Goal: Task Accomplishment & Management: Manage account settings

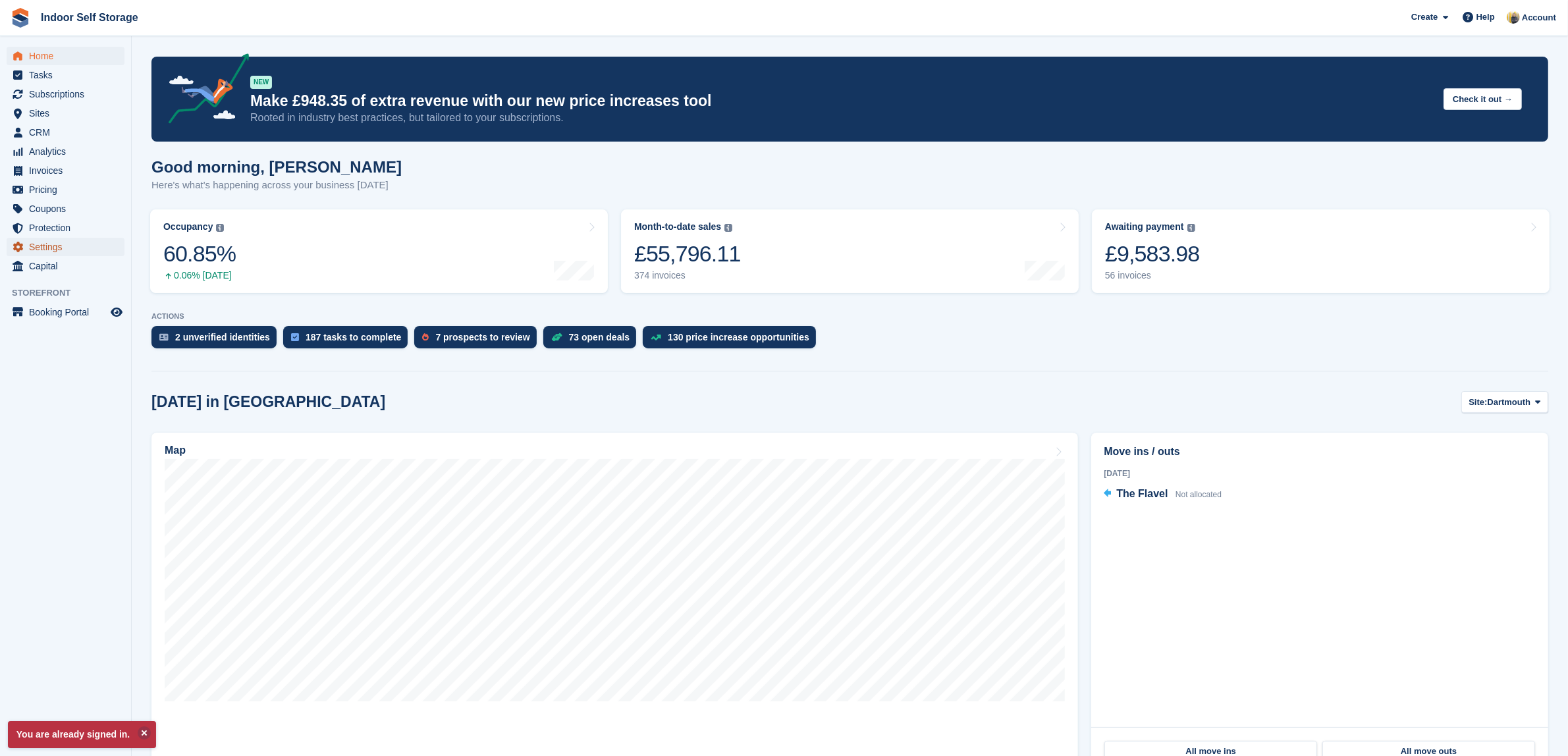
click at [60, 245] on span "Settings" at bounding box center [69, 247] width 79 height 18
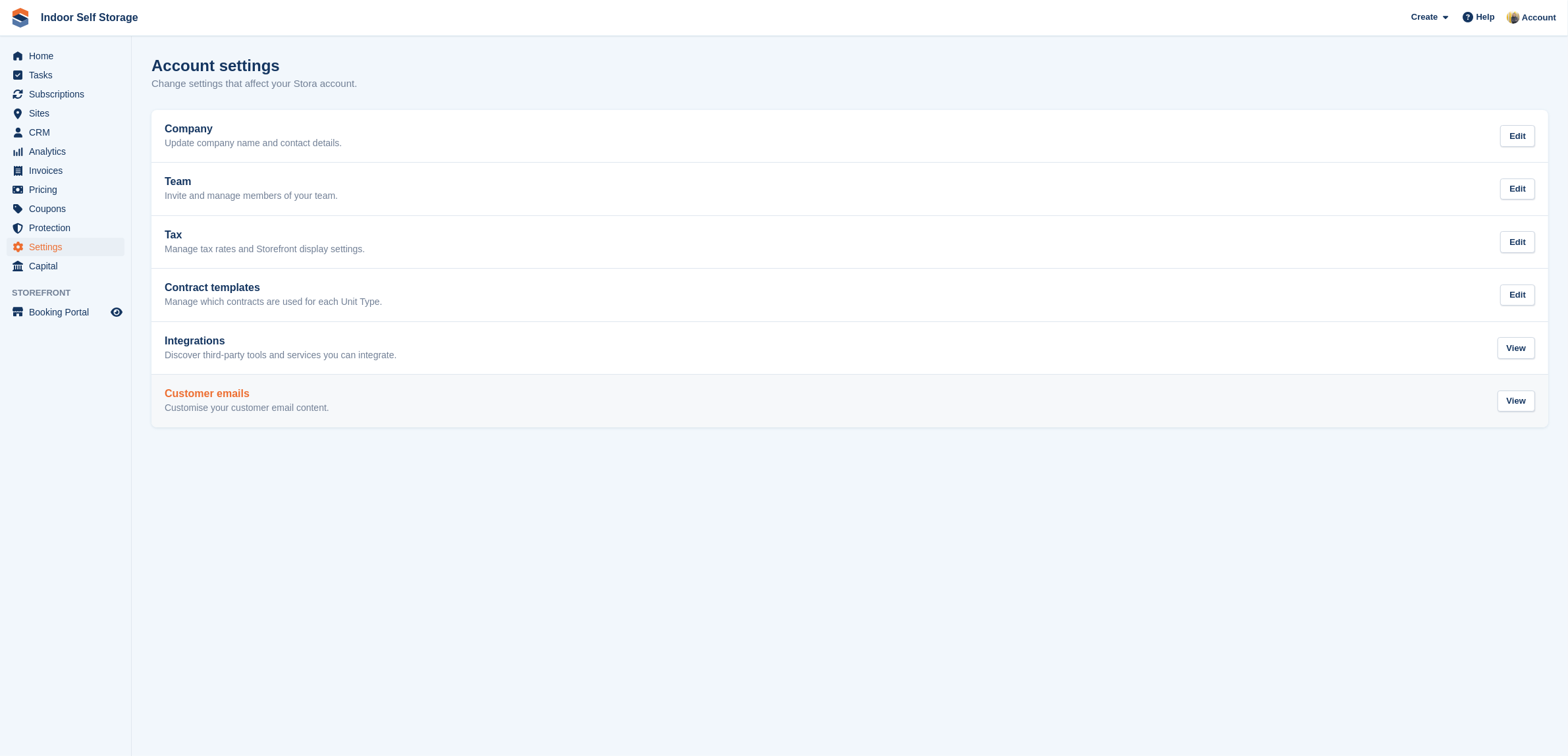
click at [247, 409] on p "Customise your customer email content." at bounding box center [247, 408] width 165 height 12
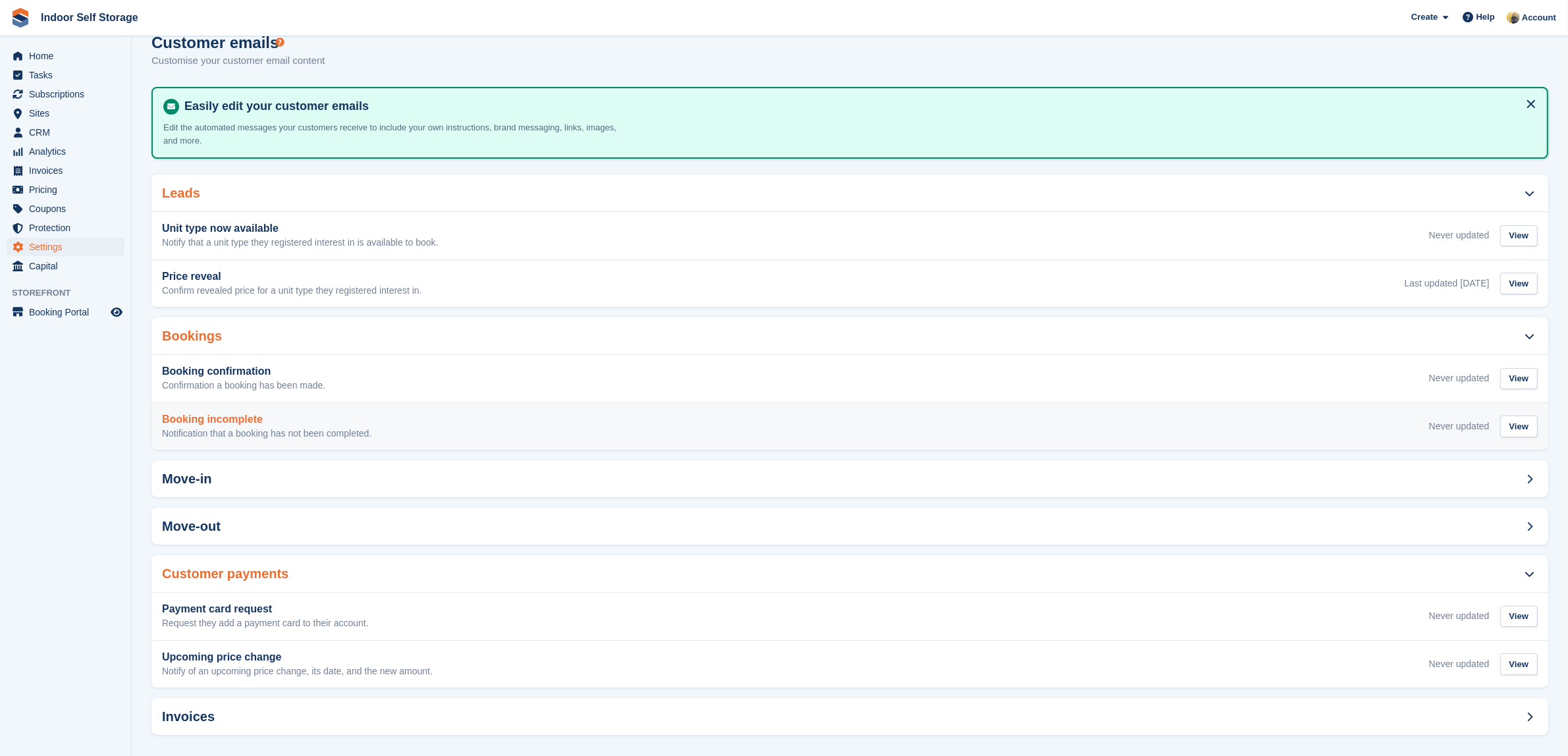
scroll to position [34, 0]
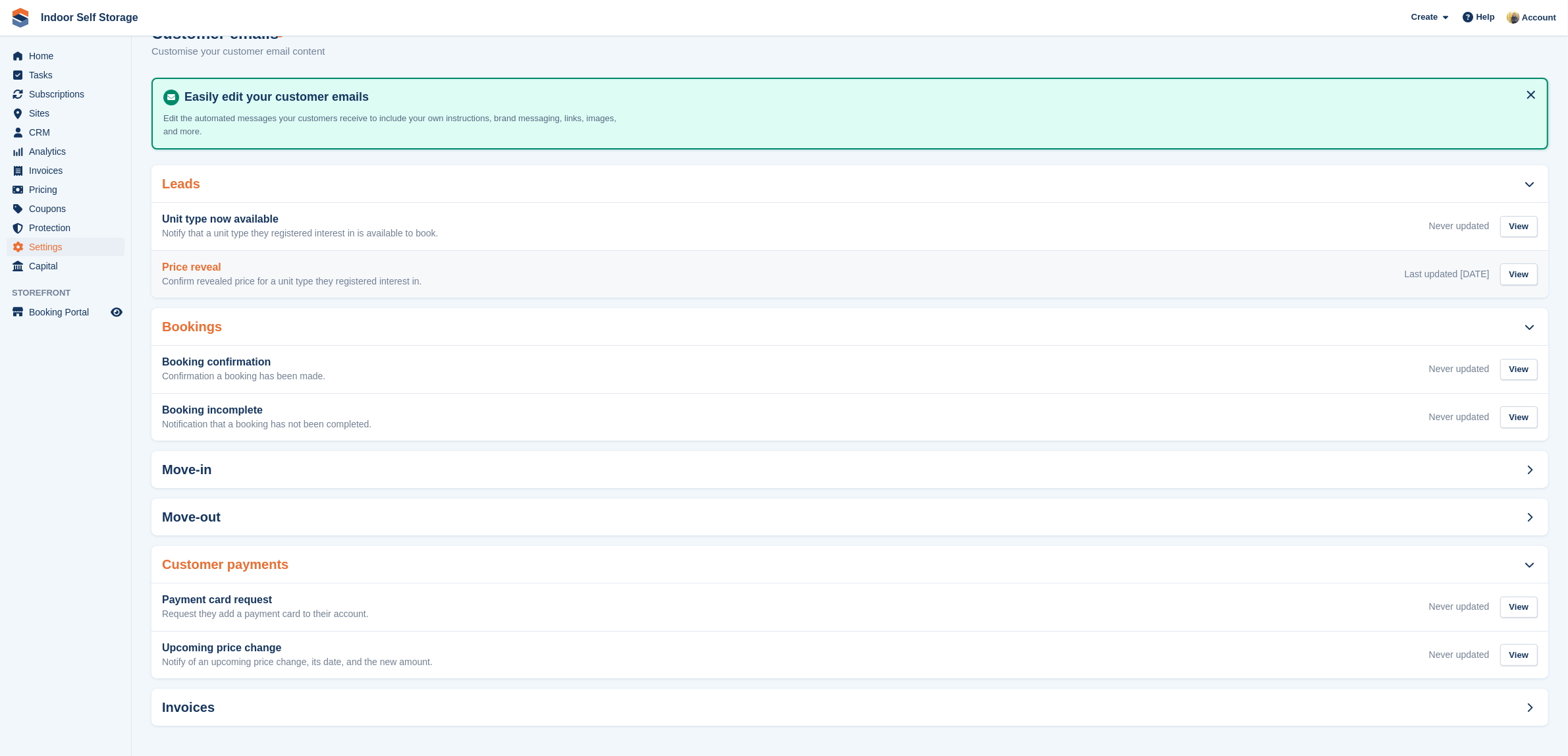
click at [363, 271] on h3 "Price reveal" at bounding box center [292, 267] width 260 height 12
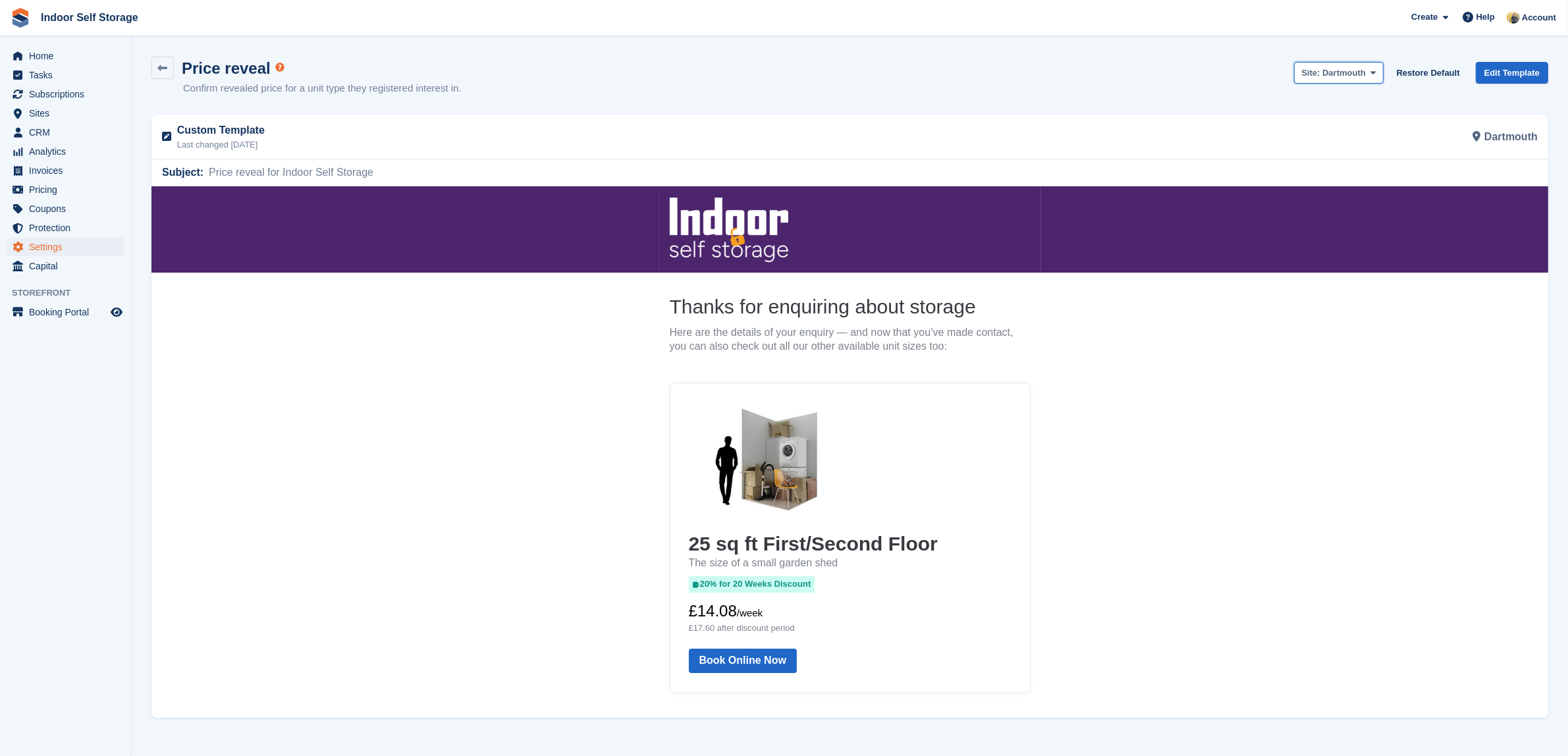
click at [1345, 74] on span "Dartmouth" at bounding box center [1343, 73] width 43 height 10
click at [1318, 123] on link "Totnes" at bounding box center [1357, 126] width 125 height 23
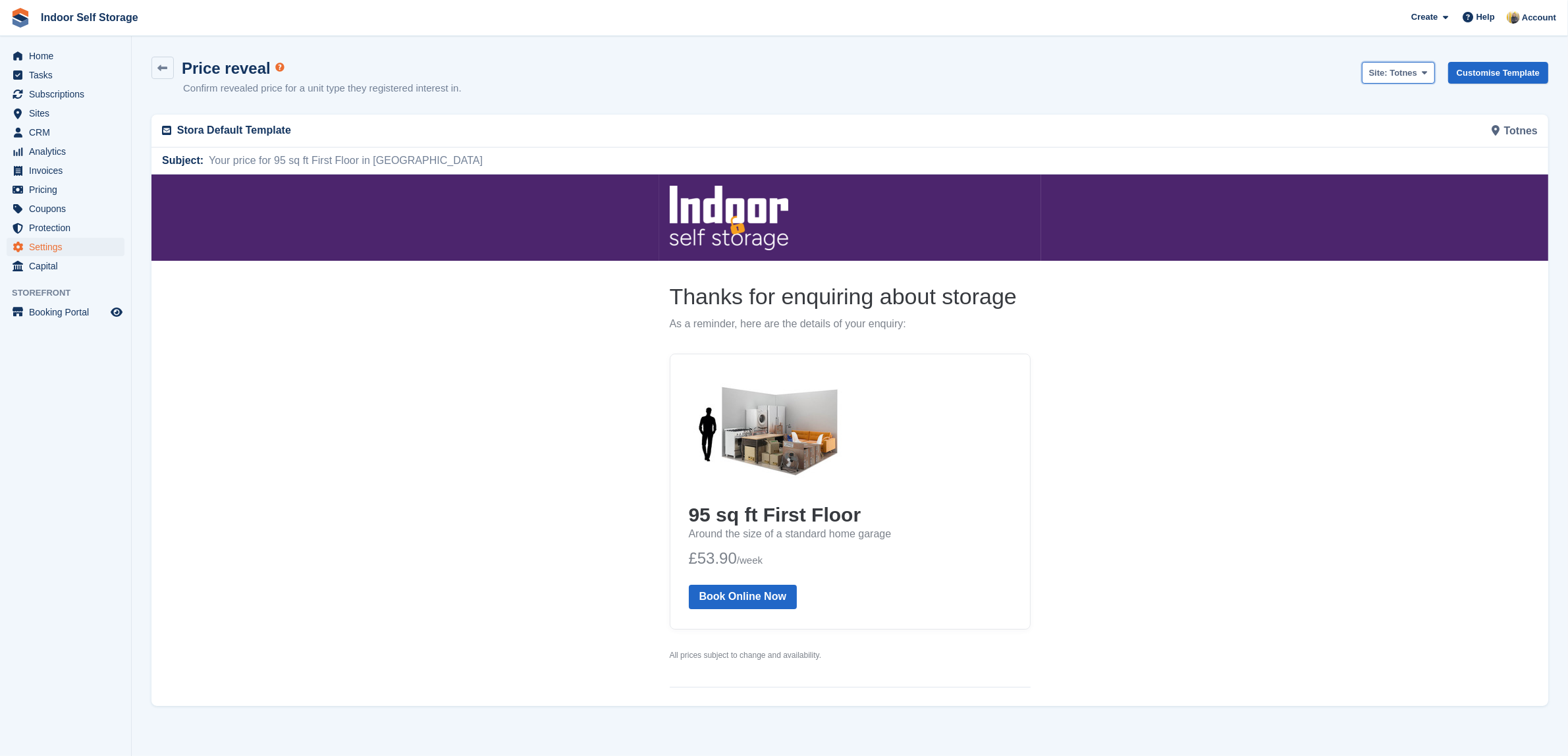
click at [1424, 73] on span at bounding box center [1424, 72] width 11 height 11
click at [1405, 106] on link "Dartmouth" at bounding box center [1424, 103] width 125 height 23
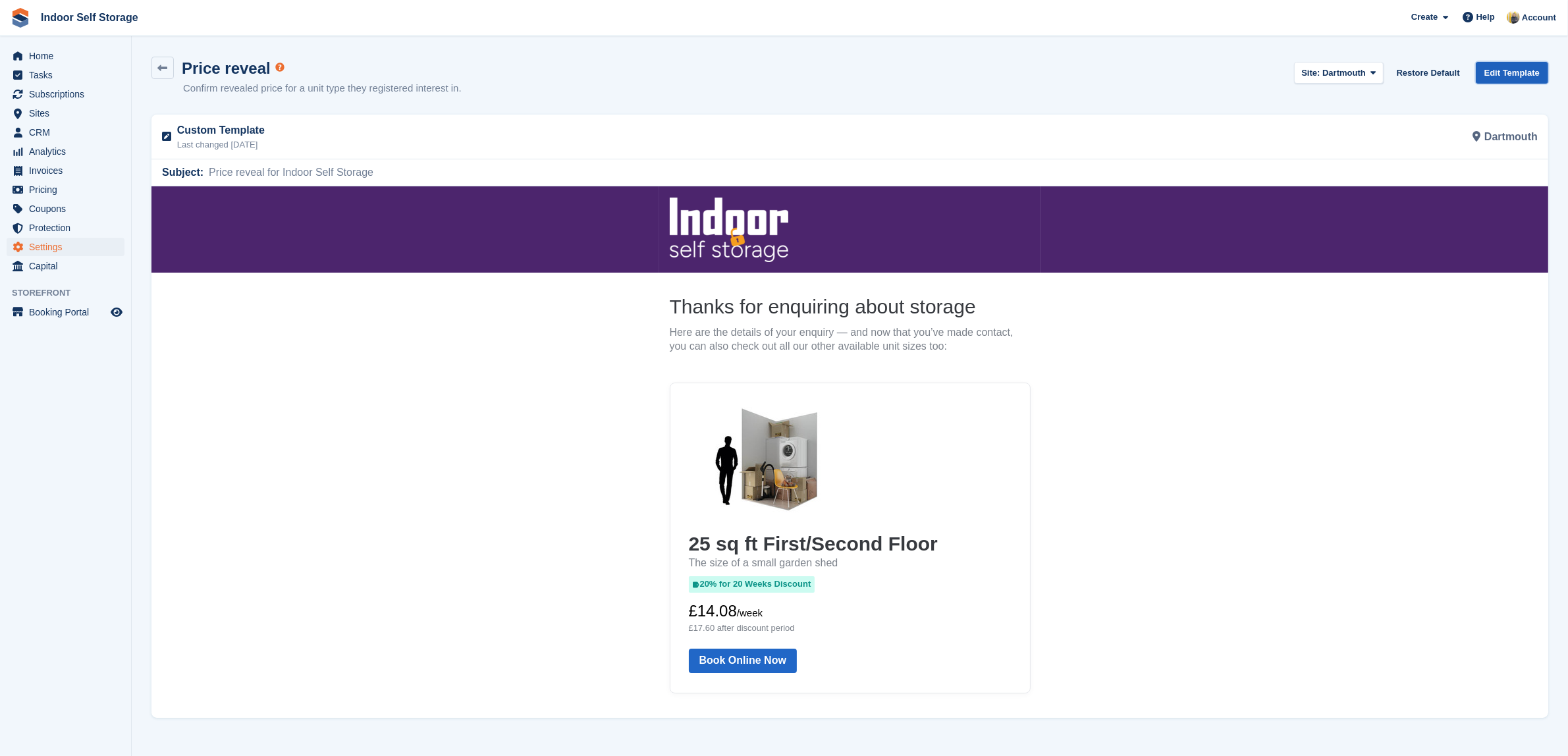
click at [1504, 74] on link "Edit Template" at bounding box center [1511, 73] width 72 height 22
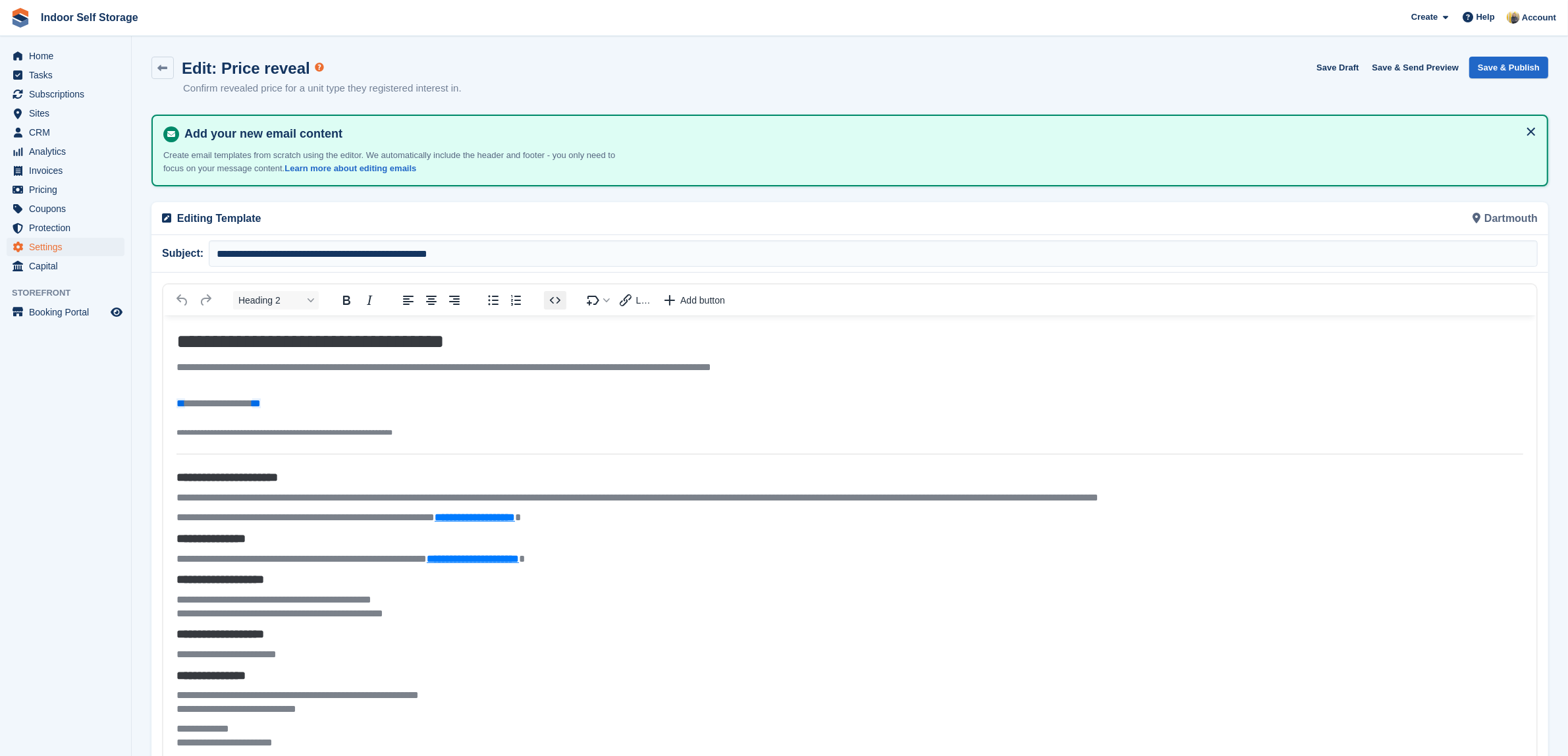
click at [554, 301] on icon "Source code" at bounding box center [555, 301] width 16 height 16
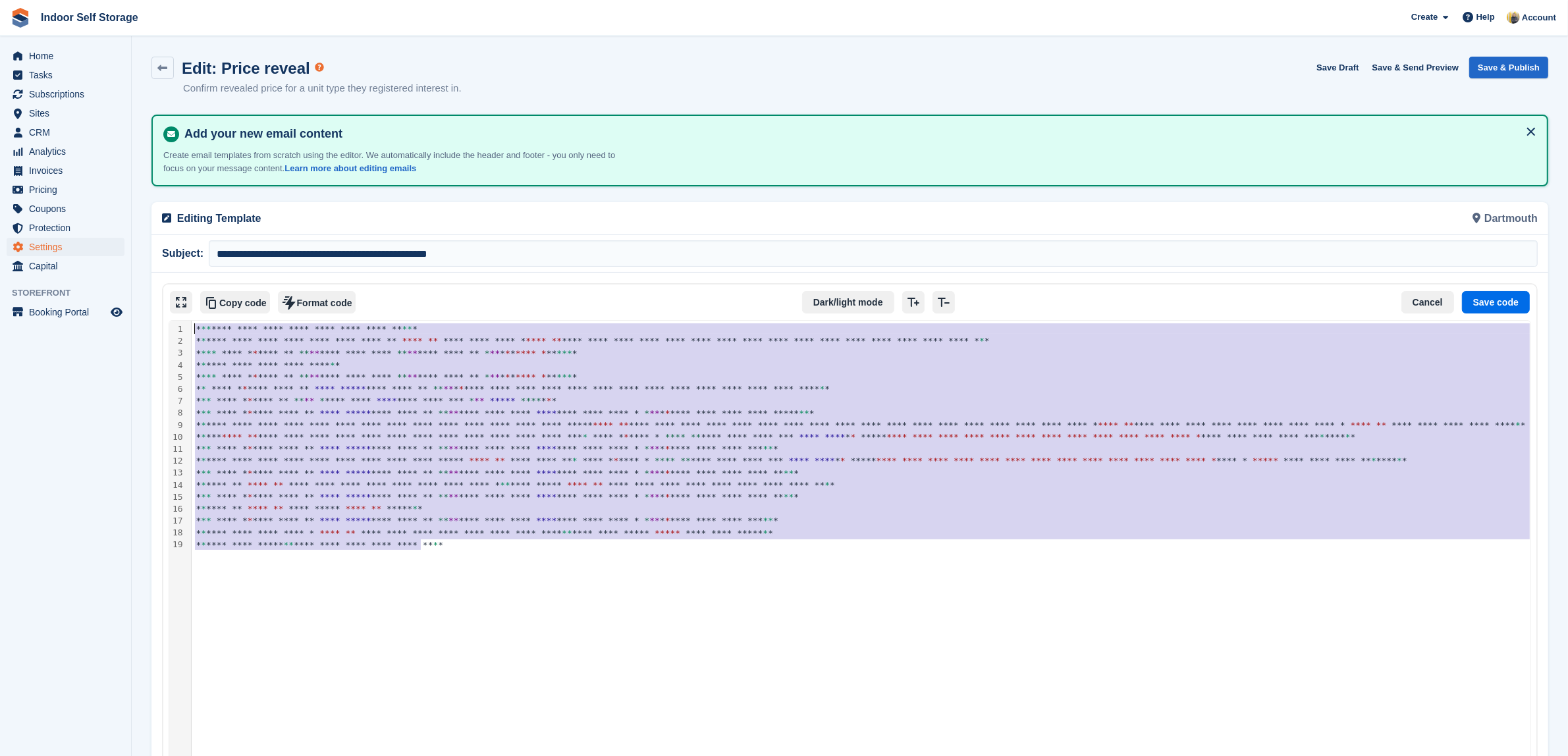
drag, startPoint x: 430, startPoint y: 549, endPoint x: 161, endPoint y: 315, distance: 356.5
click at [162, 315] on div "Heading 2 Link Add button Copy code Format code Dark/light mode Cancel Save cod…" at bounding box center [850, 579] width 1376 height 591
click at [1434, 303] on button "Cancel" at bounding box center [1427, 303] width 53 height 23
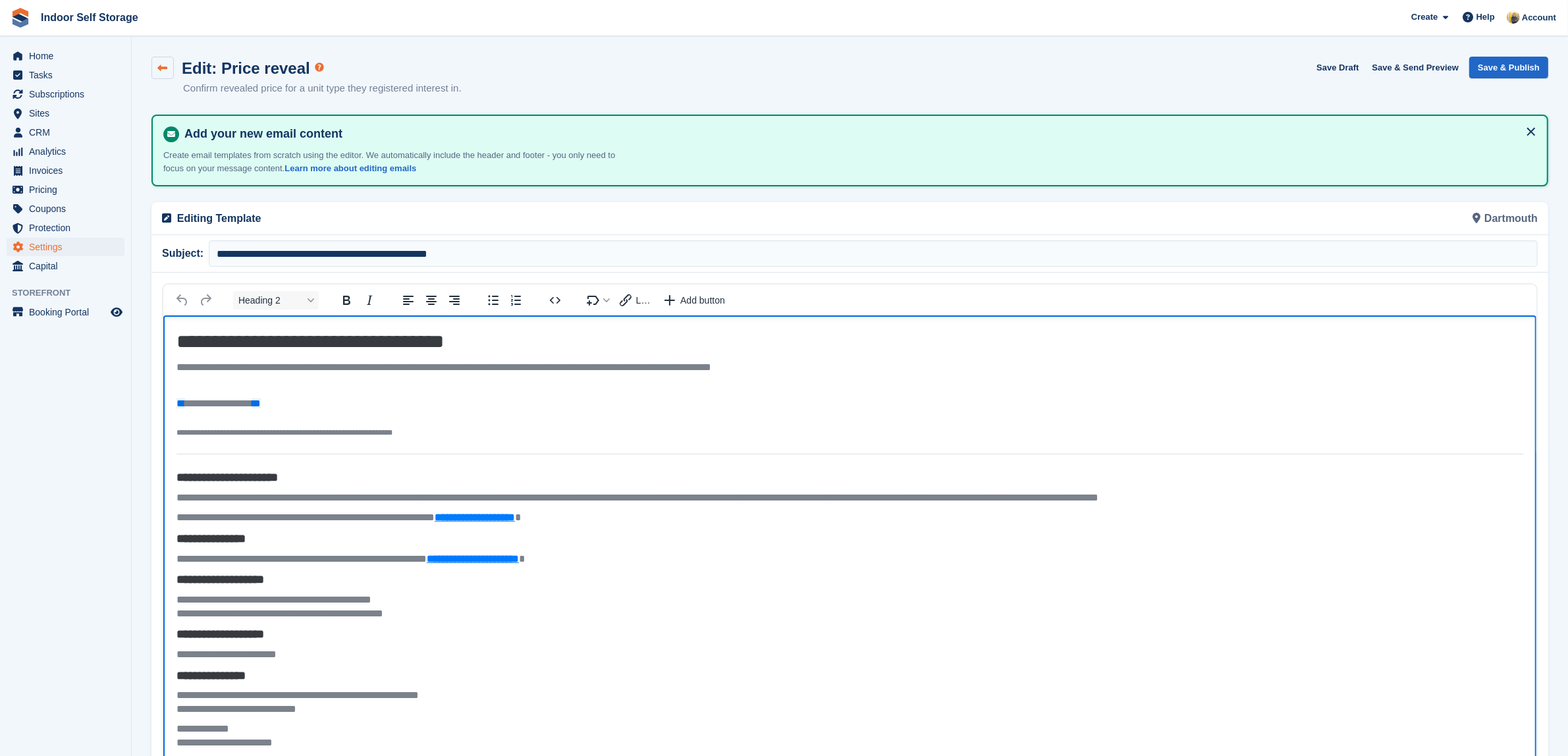
click at [167, 72] on icon at bounding box center [163, 68] width 10 height 10
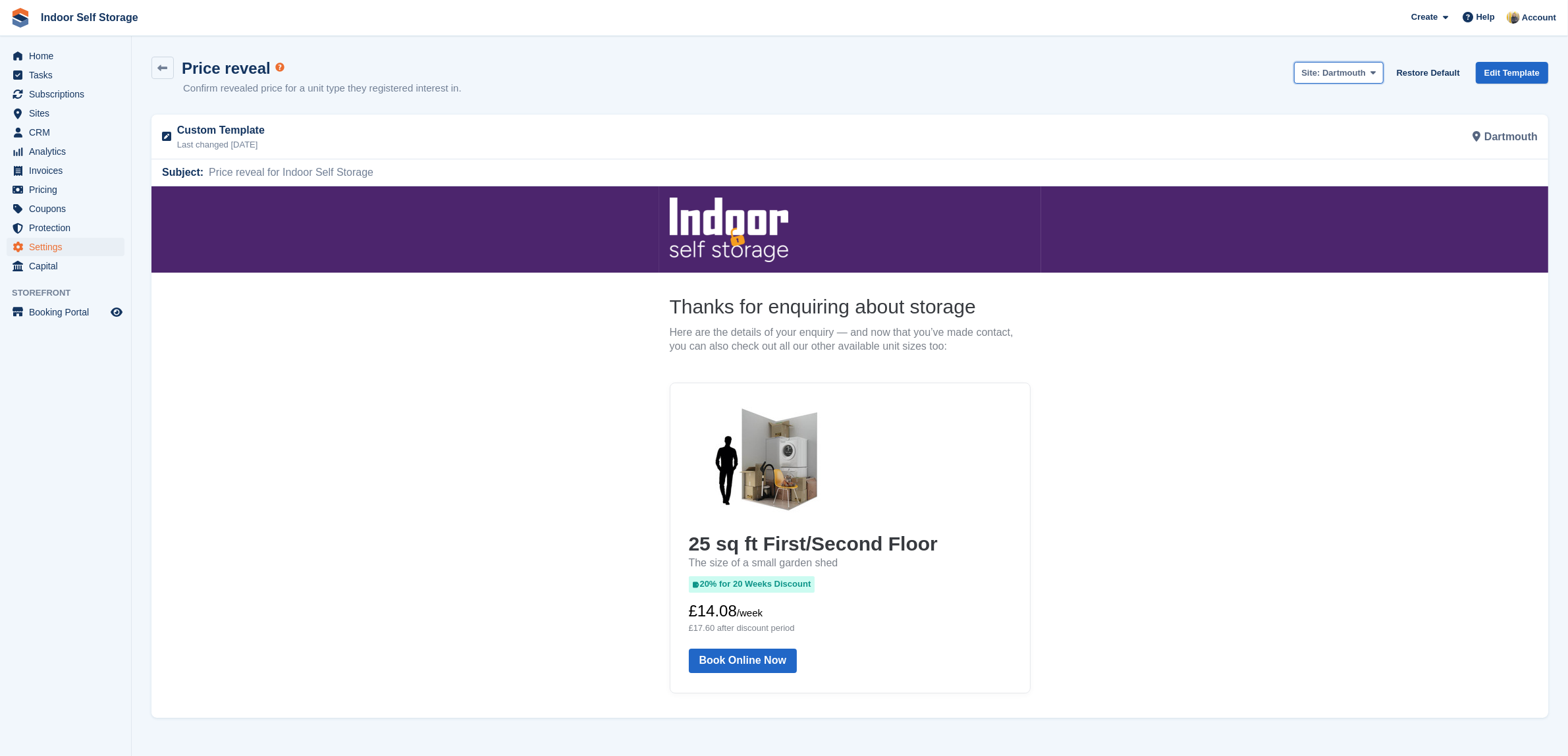
click at [1361, 74] on span "Dartmouth" at bounding box center [1343, 73] width 43 height 10
click at [1347, 122] on link "Totnes" at bounding box center [1357, 126] width 125 height 23
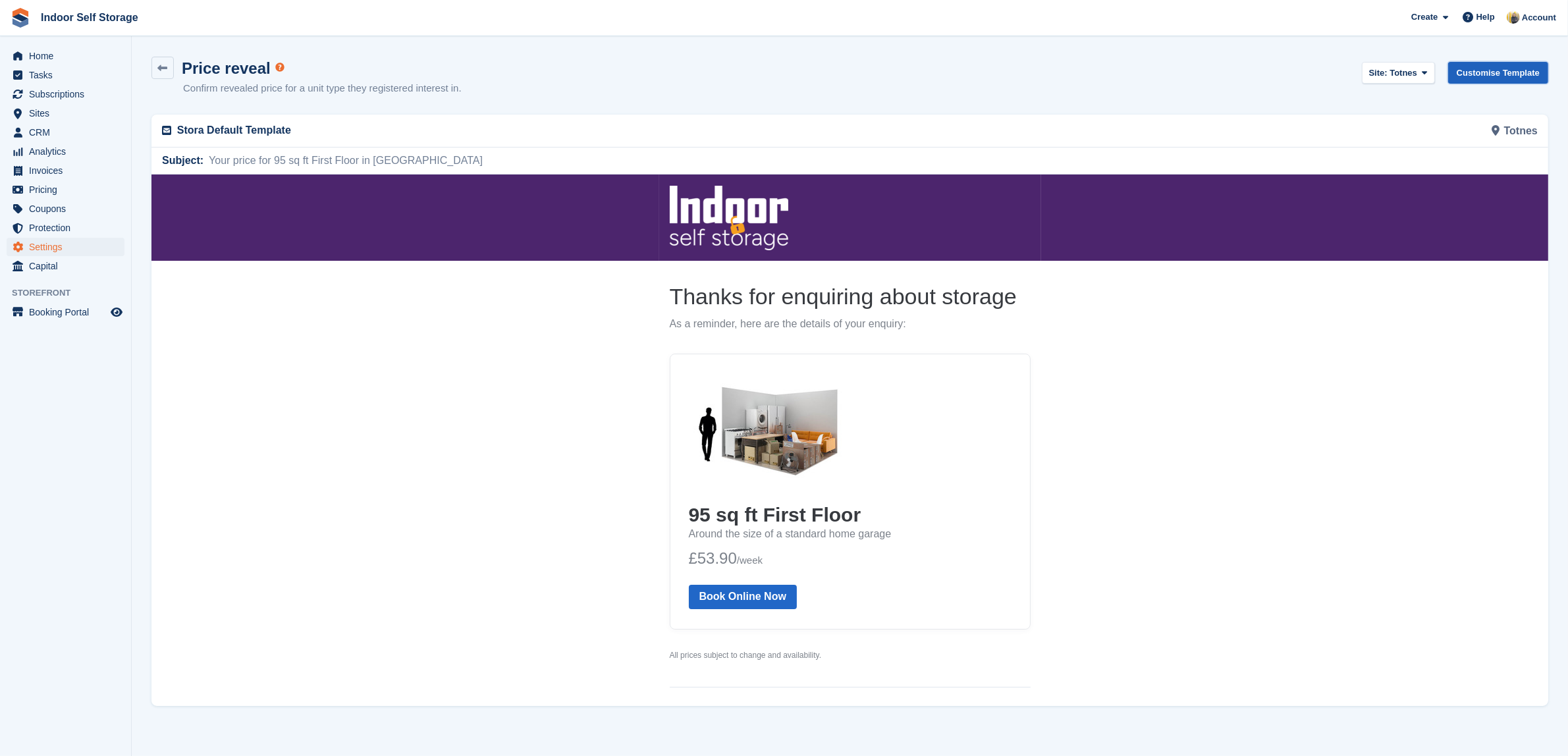
click at [1484, 69] on link "Customise Template" at bounding box center [1498, 73] width 100 height 22
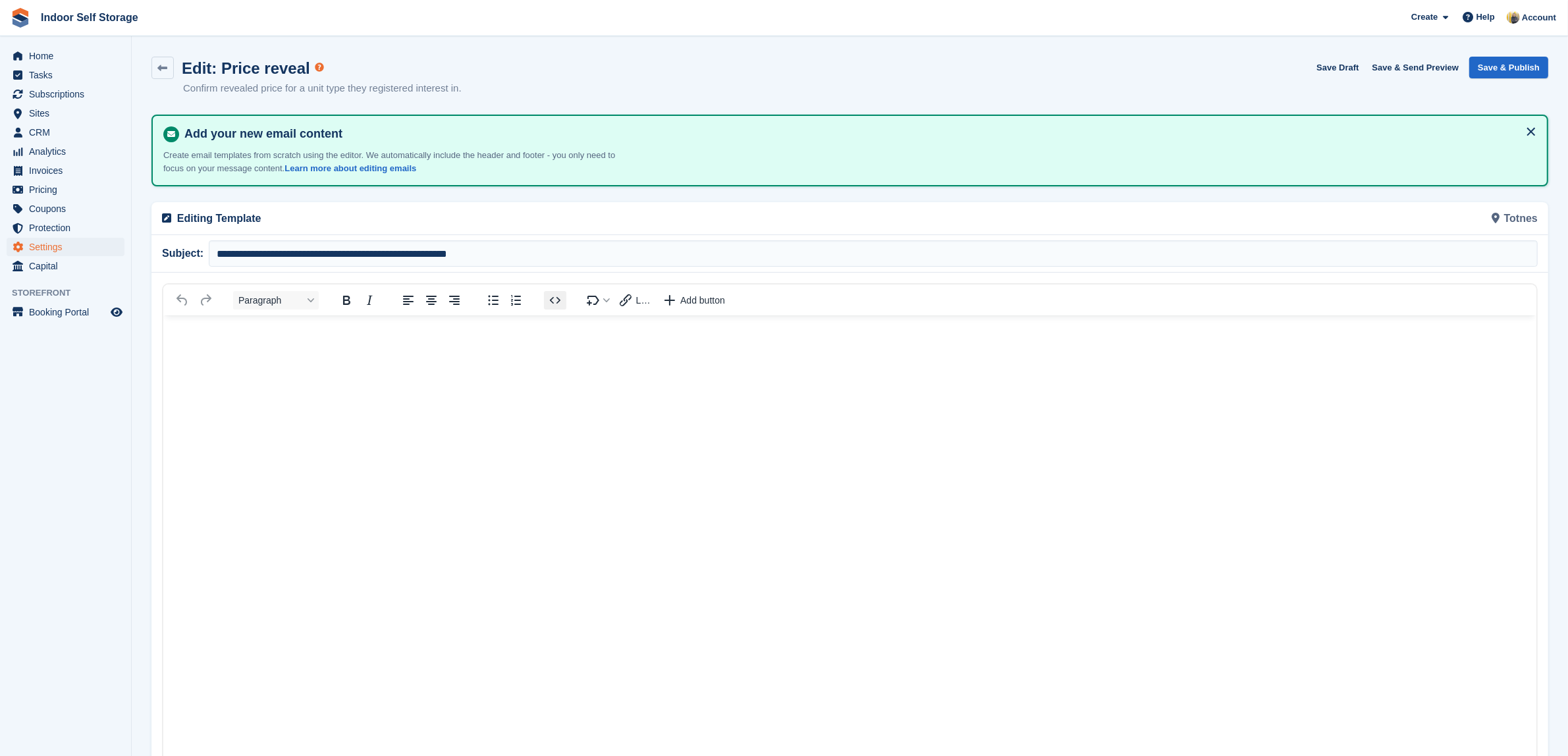
click at [554, 301] on icon "Source code" at bounding box center [555, 301] width 16 height 16
click at [280, 351] on div "Source code" at bounding box center [860, 594] width 1340 height 547
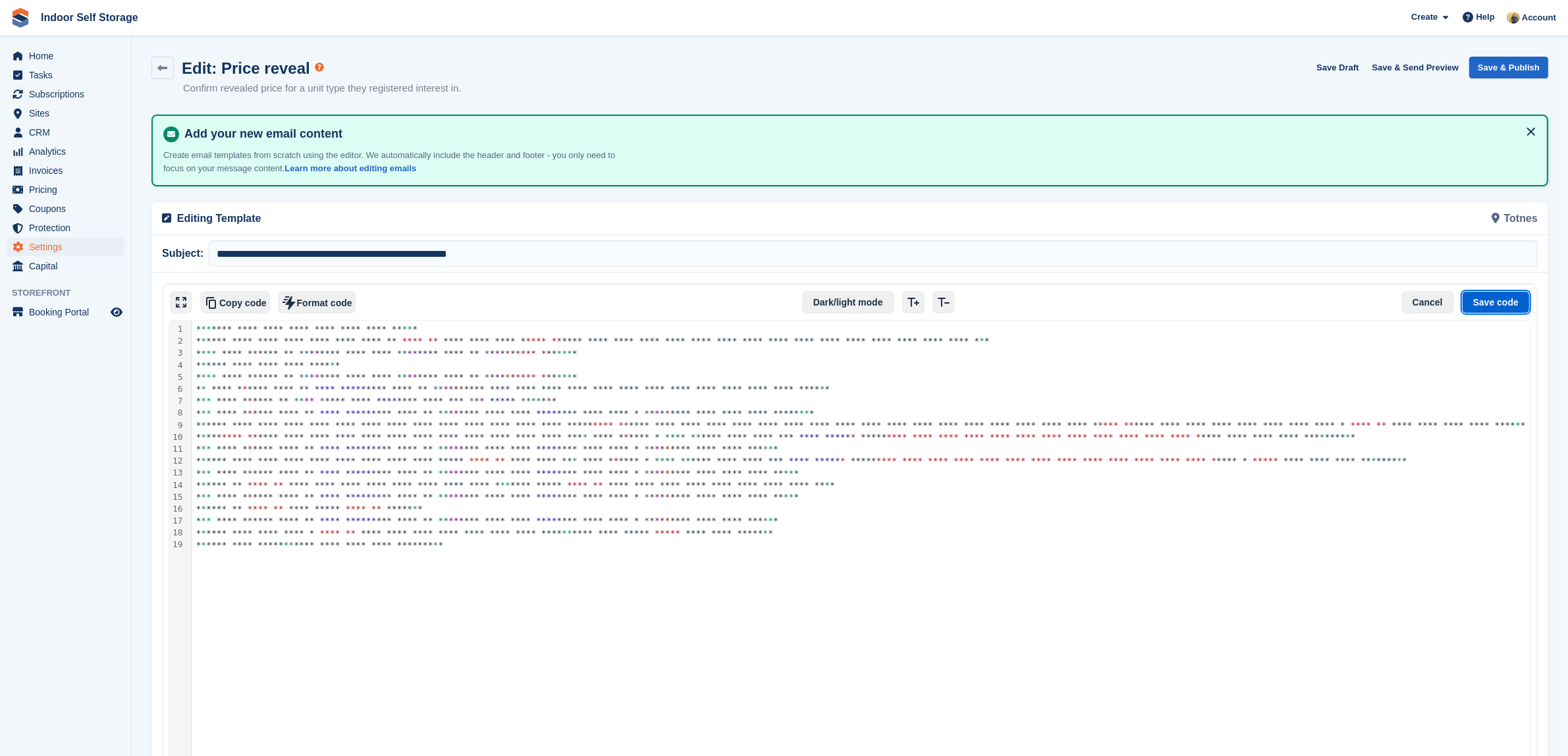
click at [1508, 302] on button "Save code" at bounding box center [1496, 303] width 68 height 23
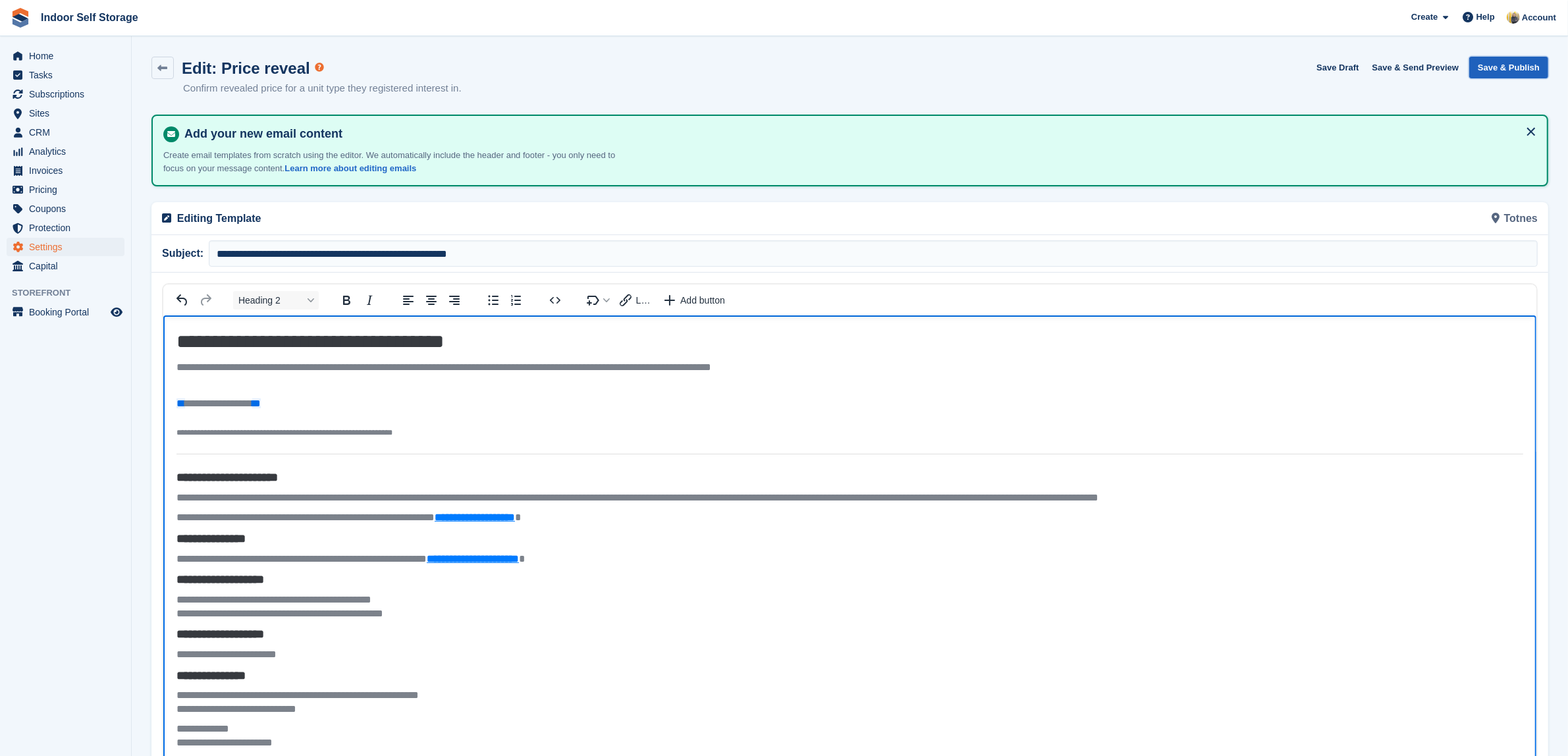
click at [1500, 70] on button "Save & Publish" at bounding box center [1509, 67] width 79 height 22
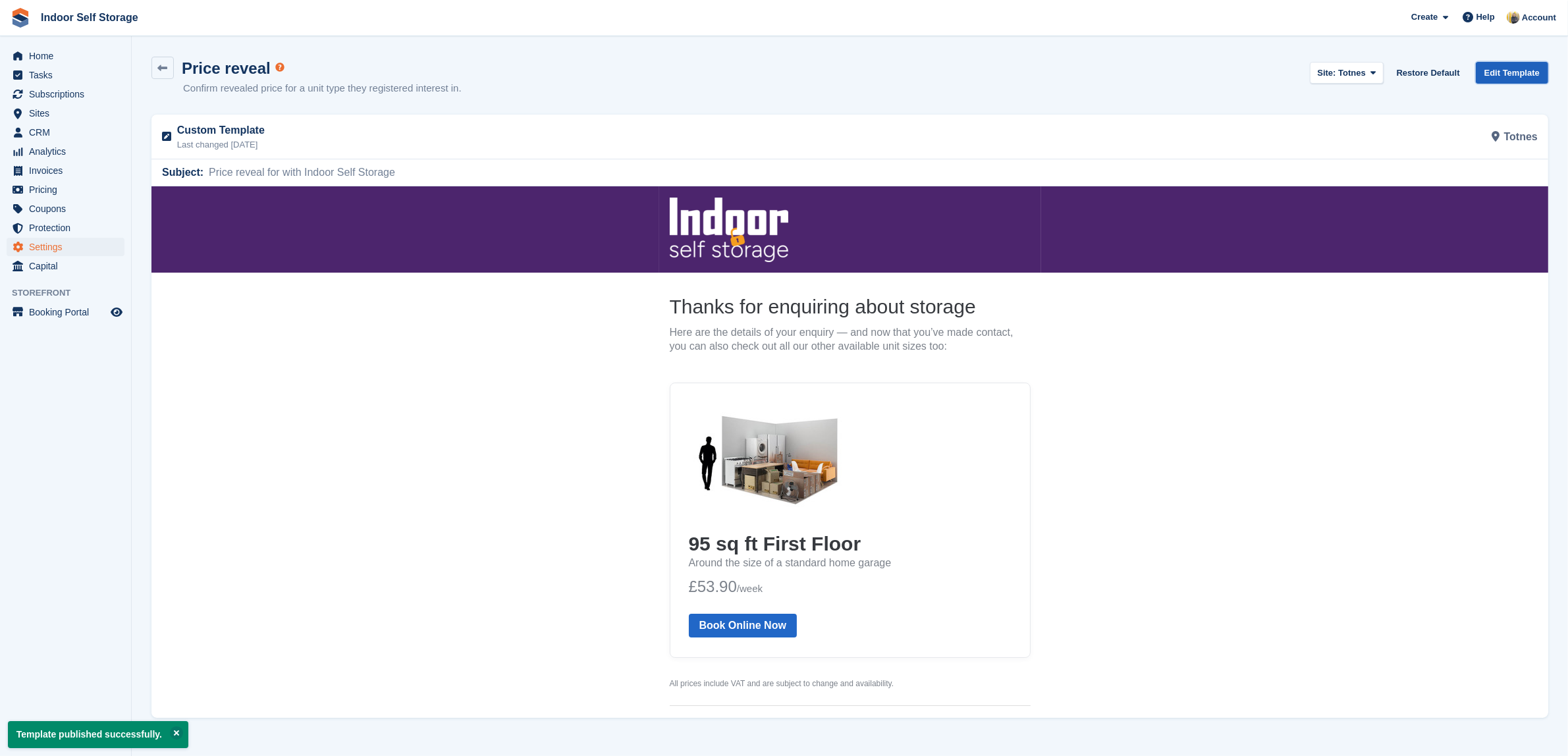
click at [1508, 71] on link "Edit Template" at bounding box center [1511, 73] width 72 height 22
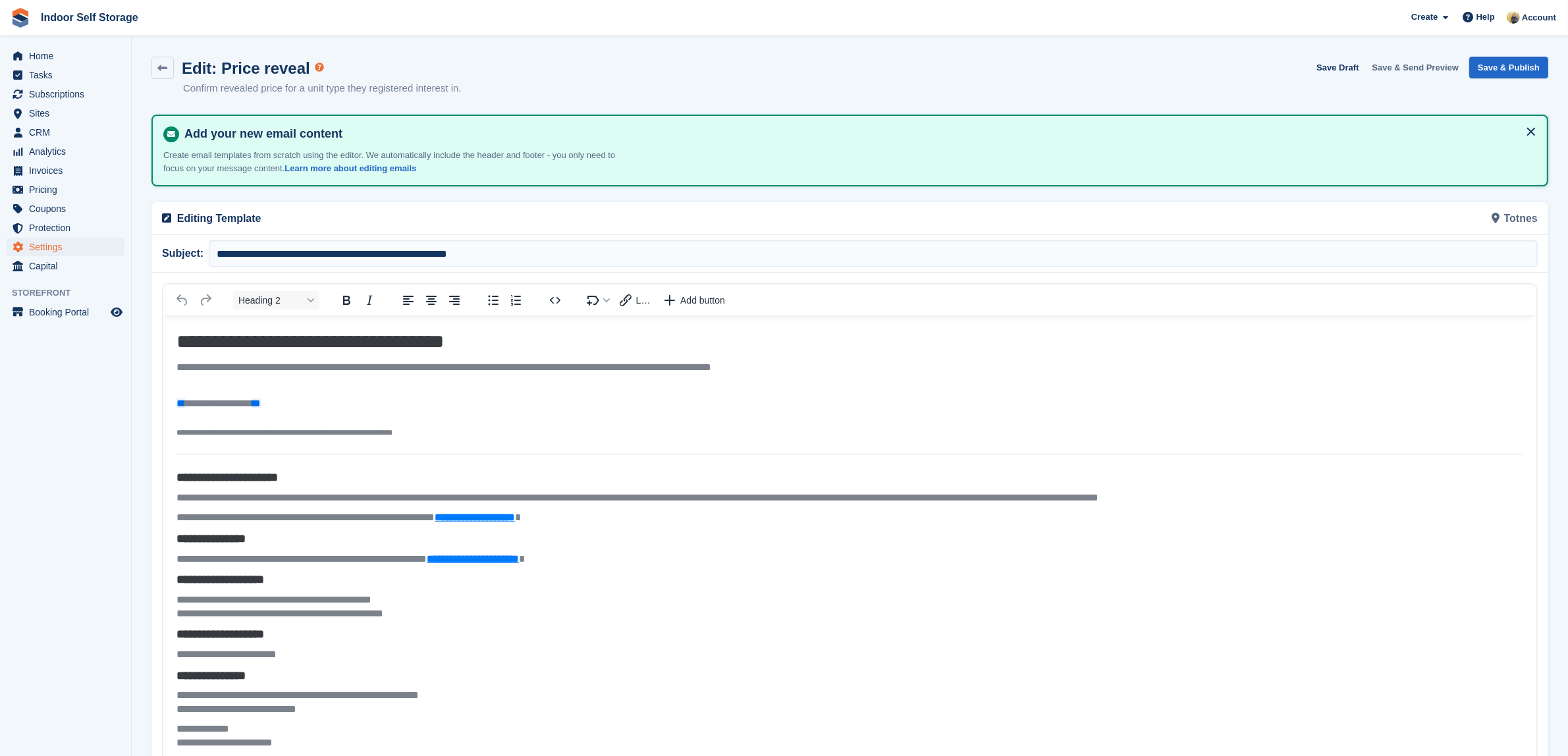
click at [1391, 64] on button "Save & Send Preview" at bounding box center [1416, 67] width 98 height 22
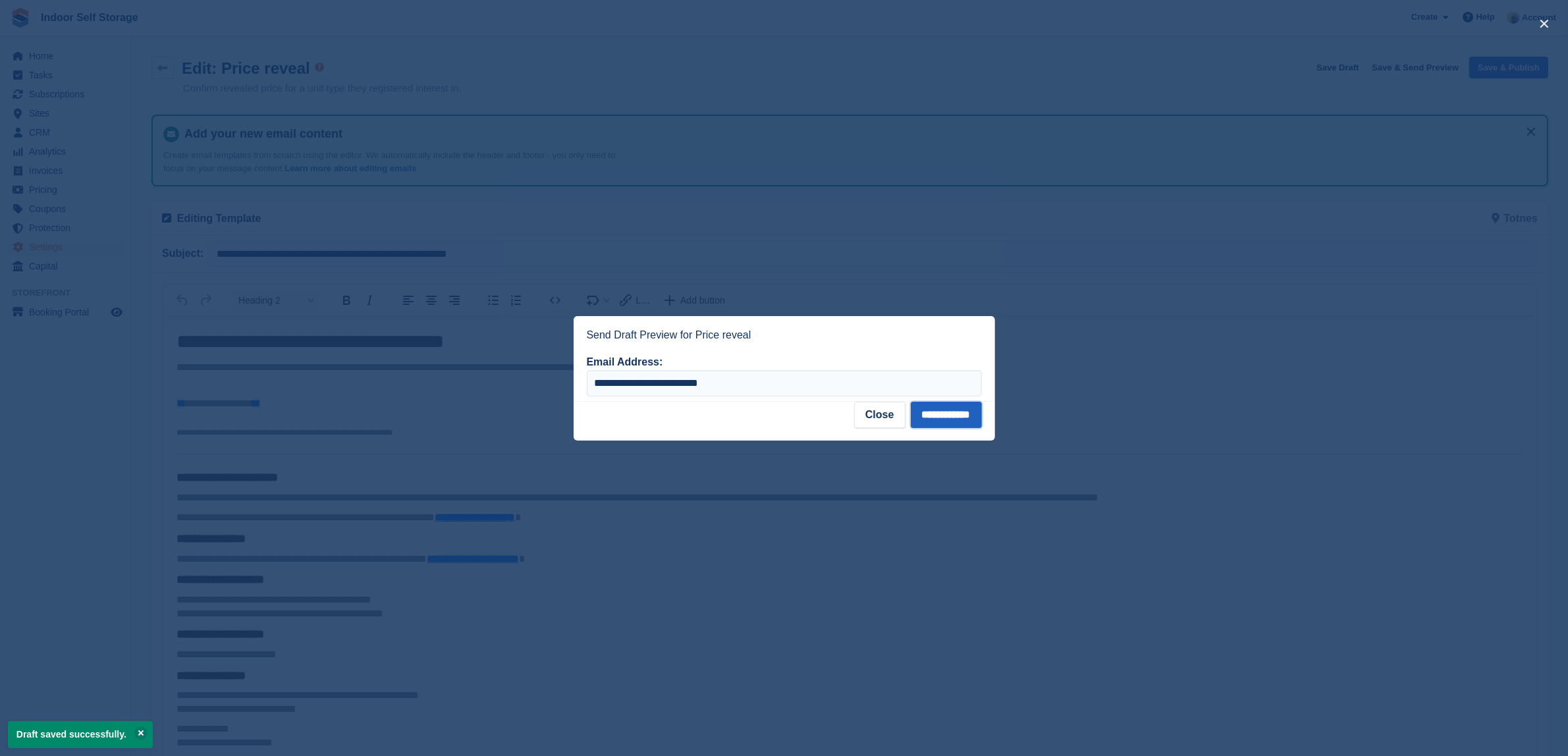
click at [939, 414] on input "**********" at bounding box center [946, 414] width 71 height 26
